Goal: Task Accomplishment & Management: Manage account settings

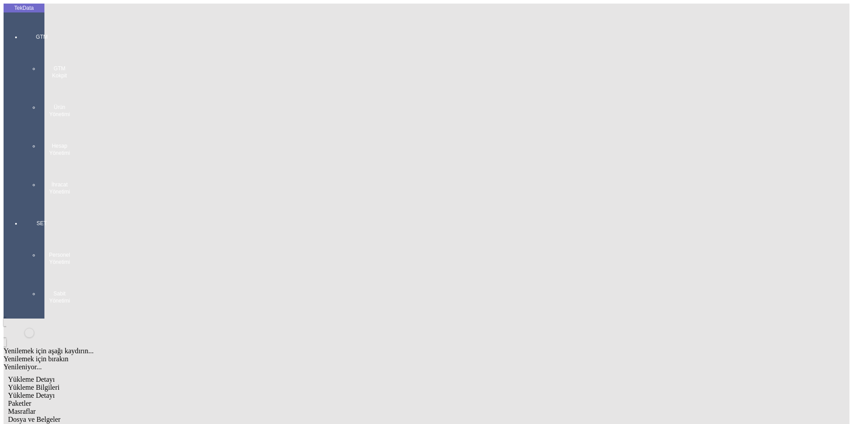
click at [21, 204] on div at bounding box center [41, 204] width 41 height 0
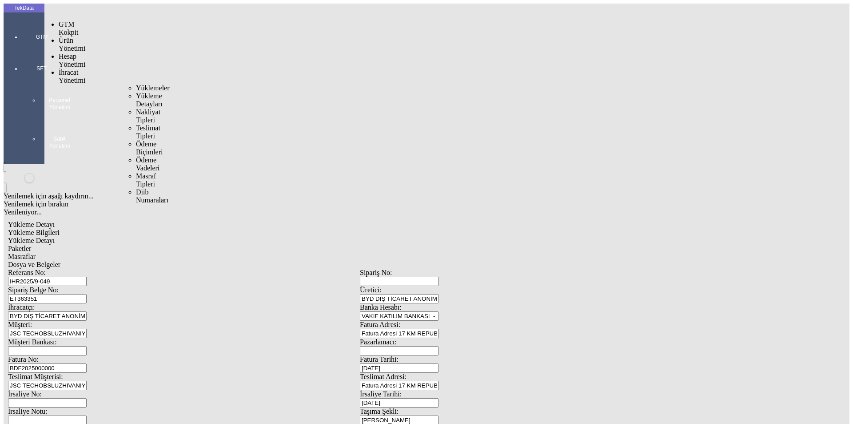
drag, startPoint x: 64, startPoint y: 52, endPoint x: 108, endPoint y: 51, distance: 43.6
click at [64, 68] on span "İhracat Yönetimi" at bounding box center [72, 76] width 27 height 16
click at [136, 84] on span "Yüklemeler" at bounding box center [153, 88] width 34 height 8
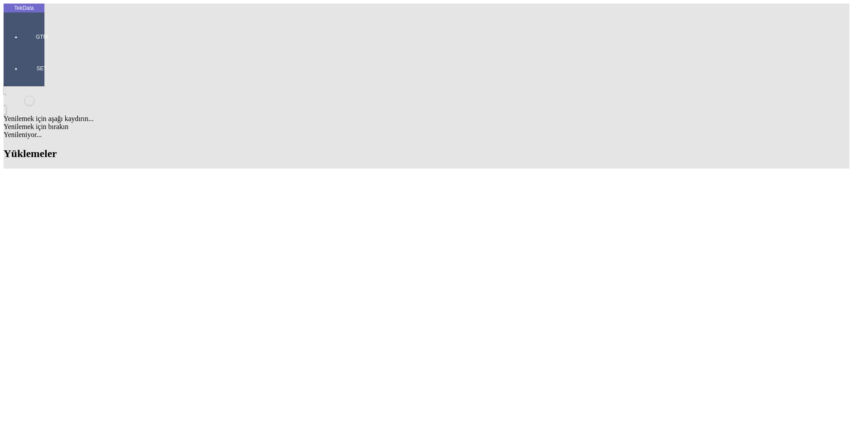
drag, startPoint x: 268, startPoint y: 337, endPoint x: 317, endPoint y: 335, distance: 49.4
copy td "BDF2025000000463"
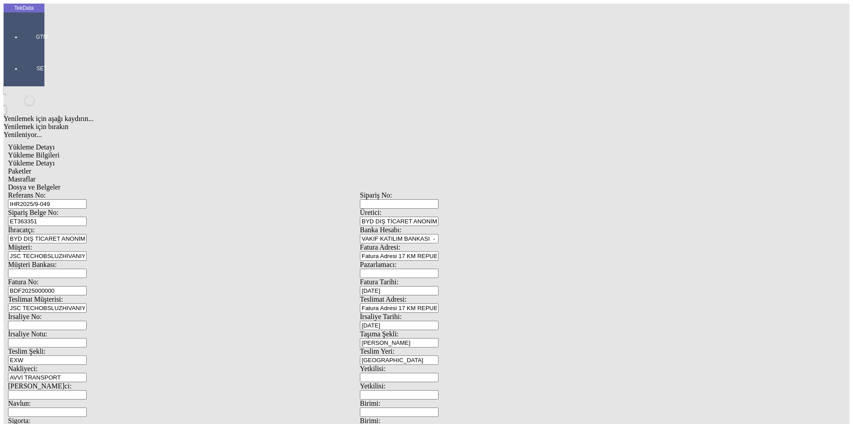
click at [61, 278] on div "Fatura No: BDF2025000000" at bounding box center [184, 286] width 352 height 17
type input "BDF2025000000464"
drag, startPoint x: 826, startPoint y: 400, endPoint x: 804, endPoint y: 398, distance: 22.3
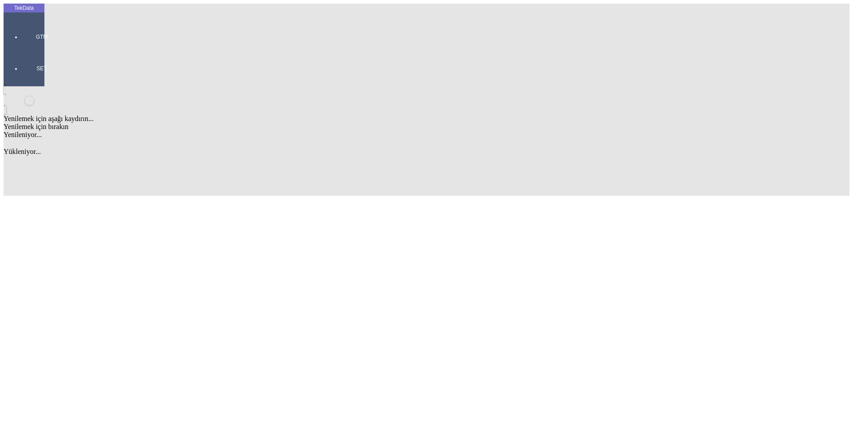
click at [717, 196] on div "Yenilemek için aşağı kaydırın... Yenilemek için bırakın Yenileniyor... Fields Y…" at bounding box center [360, 140] width 713 height 109
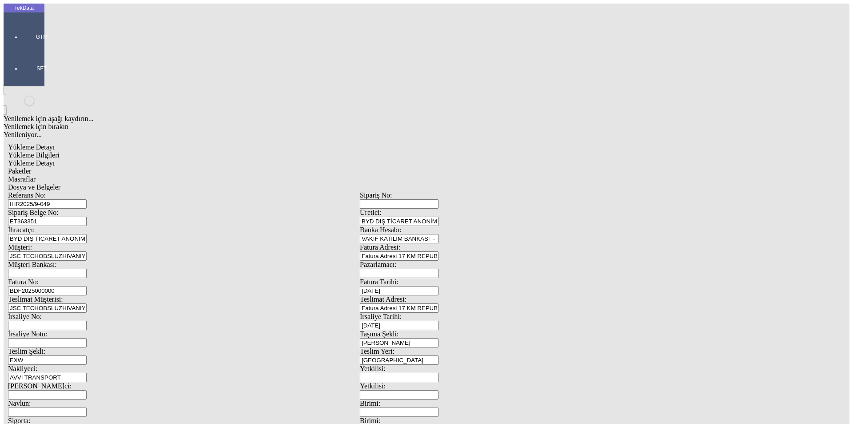
drag, startPoint x: 785, startPoint y: 347, endPoint x: 1, endPoint y: 158, distance: 806.4
click at [4, 158] on div "TekData GTM SET Yenilemek için aşağı kaydırın... Yenilemek için bırakın Yenilen…" at bounding box center [360, 352] width 713 height 696
paste input "463"
type input "BDF2025000000464"
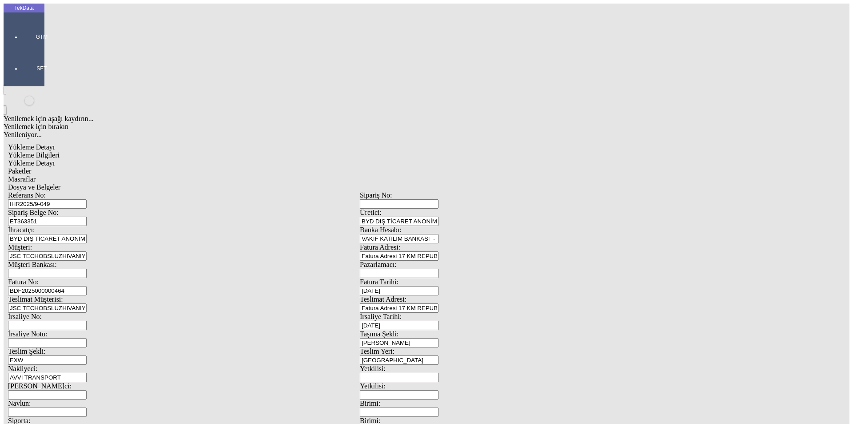
click at [60, 183] on span "Dosya ve Belgeler" at bounding box center [34, 187] width 52 height 8
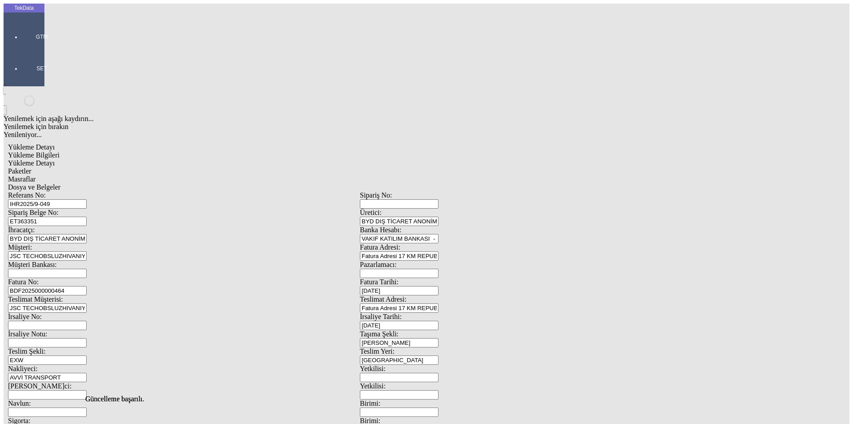
drag, startPoint x: 346, startPoint y: 45, endPoint x: 309, endPoint y: 63, distance: 41.2
click at [60, 183] on span "Dosya ve Belgeler" at bounding box center [34, 187] width 52 height 8
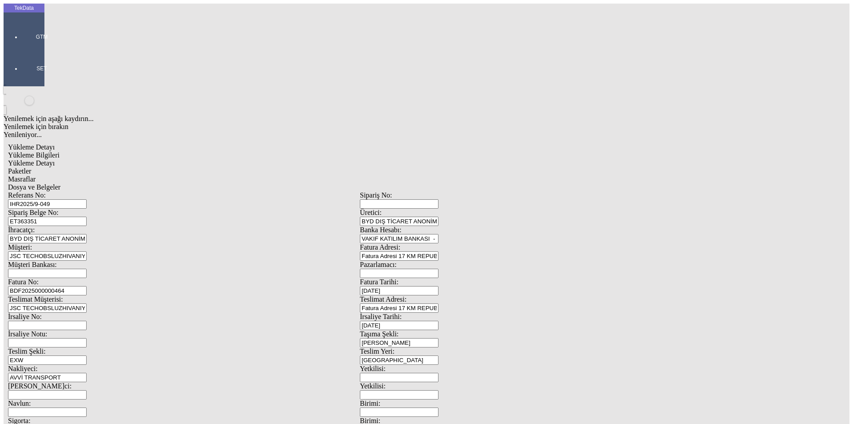
click at [60, 151] on span "Yükleme Bilgileri" at bounding box center [34, 155] width 52 height 8
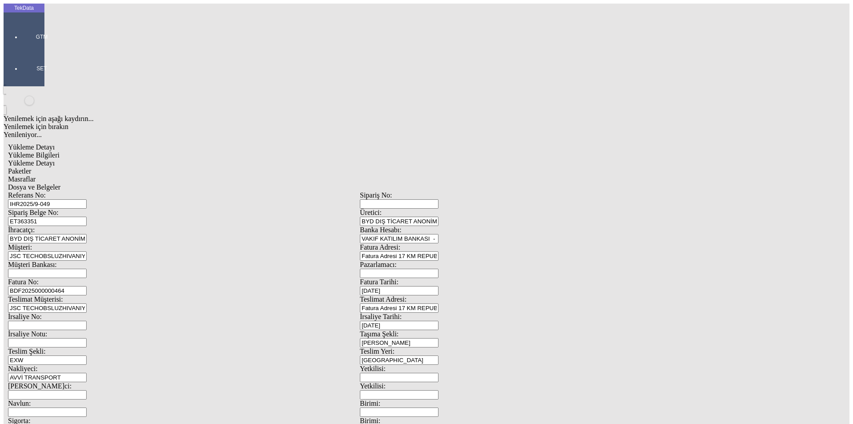
drag, startPoint x: 181, startPoint y: 78, endPoint x: 68, endPoint y: 80, distance: 112.9
click at [68, 208] on div "Sipariş Belge No: ET363351" at bounding box center [184, 216] width 352 height 17
